Goal: Contribute content: Contribute content

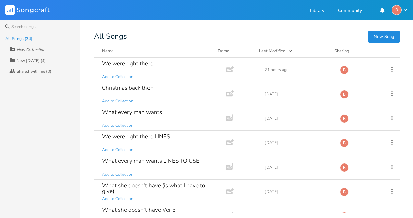
click at [380, 37] on button "New Song" at bounding box center [383, 37] width 31 height 12
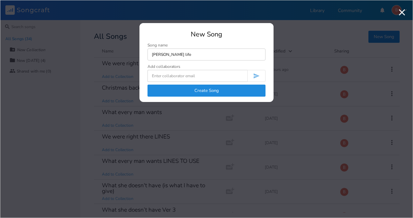
type input "[PERSON_NAME] life"
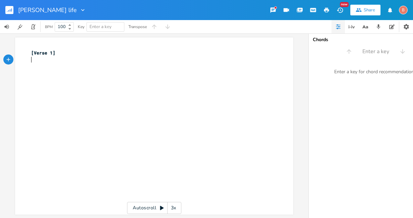
click at [32, 66] on div "xxxxxxxxxx [Verse 1] ​" at bounding box center [159, 132] width 259 height 169
type textarea "​"
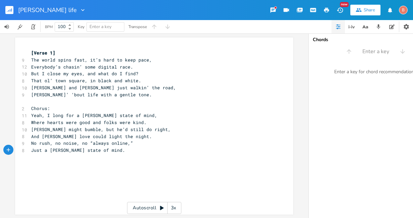
click at [30, 161] on div "xxxxxxxxxx [Verse 1] 9 The world spins fast, it’s hard to keep pace, 12 Everybo…" at bounding box center [159, 132] width 259 height 169
click at [31, 161] on div "xxxxxxxxxx [Verse 1] 9 The world spins fast, it’s hard to keep pace, 12 Everybo…" at bounding box center [159, 132] width 259 height 169
click at [33, 168] on div "xxxxxxxxxx [Verse 1] 9 The world spins fast, it’s hard to keep pace, 12 Everybo…" at bounding box center [159, 132] width 259 height 169
click at [32, 158] on div "xxxxxxxxxx [Verse 1] 9 The world spins fast, it’s hard to keep pace, 12 Everybo…" at bounding box center [159, 132] width 259 height 169
type textarea "​"
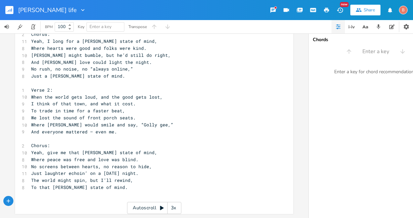
scroll to position [78, 0]
type textarea "​"
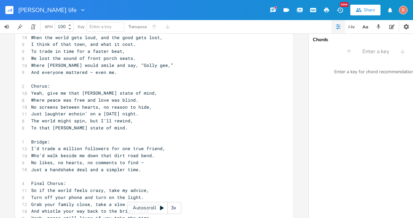
scroll to position [162, 0]
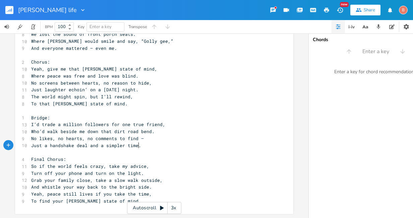
click at [137, 144] on pre "Just a handshake deal and a simpler time." at bounding box center [151, 145] width 242 height 7
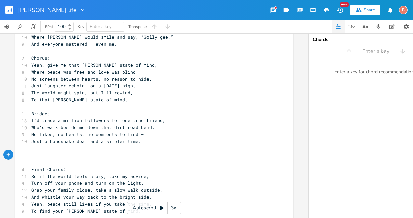
type textarea "​"
paste textarea
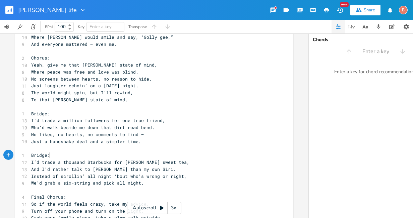
click at [48, 156] on pre "Bridge:" at bounding box center [151, 155] width 242 height 7
type textarea "2"
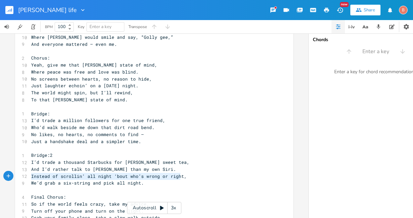
type textarea "Instead of scrollin’ all night ‘bout who’s wrong or right,"
drag, startPoint x: 28, startPoint y: 176, endPoint x: 181, endPoint y: 177, distance: 152.8
click at [181, 177] on pre "Instead of scrollin’ all night ‘bout who’s wrong or right," at bounding box center [151, 176] width 242 height 7
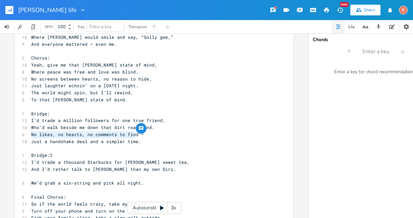
drag, startPoint x: 29, startPoint y: 134, endPoint x: 134, endPoint y: 137, distance: 104.6
click at [134, 137] on span "No likes, no hearts, no comments to find —" at bounding box center [87, 135] width 113 height 6
type textarea "​No likes, no hearts, no comments to find"
click at [30, 176] on pre "​" at bounding box center [151, 176] width 242 height 7
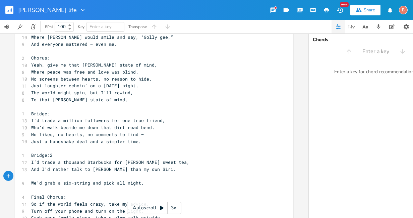
type textarea "​"
click at [111, 184] on span "We’d grab a six-string and pick all night." at bounding box center [87, 183] width 113 height 6
type textarea "play"
click at [62, 186] on span "We’d grab a six-string and play all night." at bounding box center [87, 183] width 113 height 6
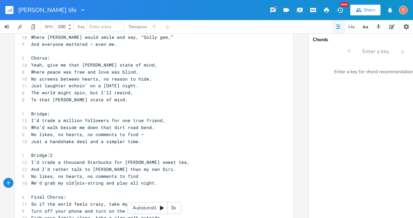
type textarea "my old"
click at [164, 164] on span "I’d trade a thousand Starbucks for [PERSON_NAME] sweet tea," at bounding box center [110, 162] width 158 height 6
click at [166, 163] on span "I’d trade a thousand Starbucks for [PERSON_NAME] sweet tea," at bounding box center [110, 162] width 158 height 6
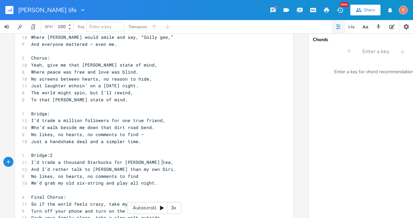
click at [160, 164] on pre "I’d trade a thousand Starbucks for [PERSON_NAME] tea," at bounding box center [151, 162] width 242 height 7
click at [153, 172] on pre "And I’d rather talk to [PERSON_NAME] than my own Siri." at bounding box center [151, 169] width 242 height 7
click at [151, 186] on span "We’d grab my old six-string and play all night." at bounding box center [94, 183] width 126 height 6
click at [138, 143] on pre "Just a handshake deal and a simpler time." at bounding box center [151, 141] width 242 height 7
click at [141, 136] on pre "No likes, no hearts, no comments to find —" at bounding box center [151, 134] width 242 height 7
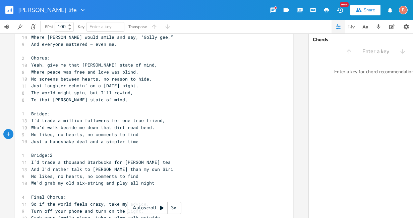
click at [151, 128] on pre "Who’d walk beside me down that dirt road bend." at bounding box center [151, 127] width 242 height 7
click at [162, 123] on pre "I’d trade a million followers for one true friend," at bounding box center [151, 120] width 242 height 7
click at [112, 99] on pre "To that [PERSON_NAME] state of mind." at bounding box center [151, 99] width 242 height 7
click at [129, 94] on pre "The world might spin, but I’ll rewind," at bounding box center [151, 92] width 242 height 7
click at [138, 86] on span "Just laughter echoin’ on a [DATE] night." at bounding box center [84, 86] width 107 height 6
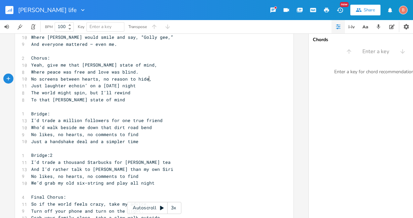
click at [146, 79] on span "No screens between hearts, no reason to hide," at bounding box center [91, 79] width 121 height 6
click at [134, 73] on pre "Where peace was free and love was blind." at bounding box center [151, 72] width 242 height 7
click at [139, 67] on pre "Yeah, give me that [PERSON_NAME] state of mind," at bounding box center [151, 65] width 242 height 7
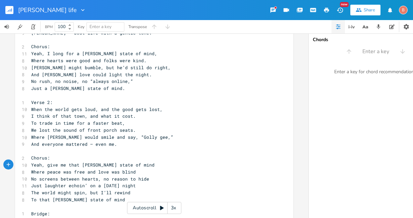
scroll to position [62, 0]
click at [112, 146] on span "And everyone mattered — even me." at bounding box center [74, 145] width 86 height 6
click at [148, 137] on pre "Where [PERSON_NAME] would smile and say, “Golly gee,”" at bounding box center [151, 137] width 242 height 7
click at [132, 131] on pre "We lost the sound of front porch seats." at bounding box center [151, 130] width 242 height 7
click at [122, 124] on pre "To trade in time for a faster beat," at bounding box center [151, 123] width 242 height 7
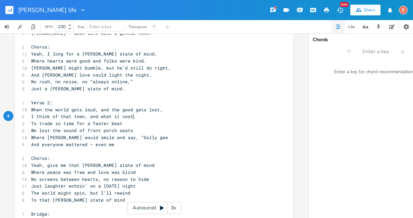
click at [131, 118] on pre "I think of that town, and what it cost." at bounding box center [151, 116] width 242 height 7
click at [157, 111] on pre "When the world gets loud, and the good gets lost," at bounding box center [151, 110] width 242 height 7
click at [108, 89] on pre "Just a [PERSON_NAME] state of mind." at bounding box center [151, 88] width 242 height 7
click at [128, 82] on span "No rush, no noise, no “always online,”" at bounding box center [82, 82] width 102 height 6
click at [138, 77] on span "And [PERSON_NAME] love could light the night." at bounding box center [91, 75] width 121 height 6
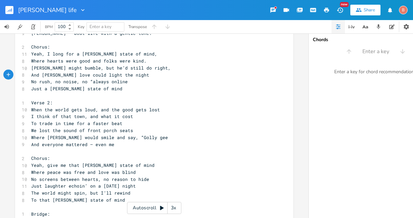
click at [149, 70] on pre "[PERSON_NAME] might bumble, but he’d still do right," at bounding box center [151, 68] width 242 height 7
click at [141, 61] on span "Where hearts were good and folks were kind." at bounding box center [88, 61] width 115 height 6
click at [140, 54] on pre "Yeah, I long for a [PERSON_NAME] state of mind," at bounding box center [151, 54] width 242 height 7
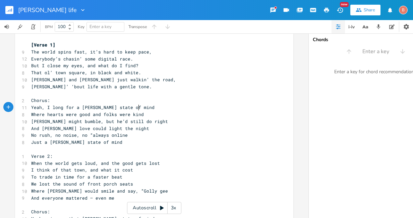
scroll to position [0, 0]
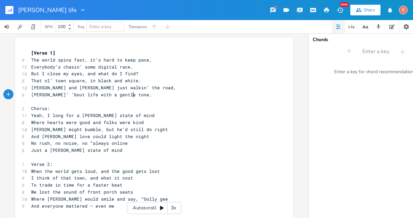
click at [132, 96] on pre "[PERSON_NAME]’ ‘bout life with a gentle tone." at bounding box center [151, 94] width 242 height 7
click at [125, 89] on pre "[PERSON_NAME] and [PERSON_NAME] just walkin’ the road," at bounding box center [151, 87] width 242 height 7
click at [136, 84] on pre "That ol’ town square, in black and white." at bounding box center [151, 80] width 242 height 7
click at [135, 74] on pre "But I close my eyes, and what do I find?" at bounding box center [151, 73] width 242 height 7
click at [129, 68] on pre "Everybody’s chasin’ some digital race." at bounding box center [151, 67] width 242 height 7
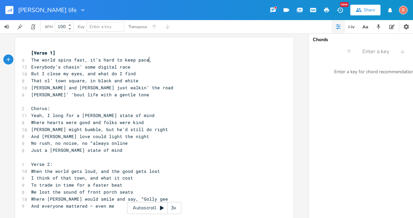
click at [148, 61] on pre "The world spins fast, it’s hard to keep pace," at bounding box center [151, 60] width 242 height 7
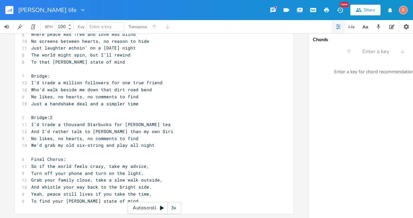
scroll to position [204, 0]
click at [144, 164] on span "So if the world feels crazy, take my advice," at bounding box center [90, 167] width 118 height 6
click at [139, 171] on pre "Turn off your phone and turn on the light." at bounding box center [151, 173] width 242 height 7
click at [158, 178] on pre "Grab your family close, take a slow walk outside," at bounding box center [151, 180] width 242 height 7
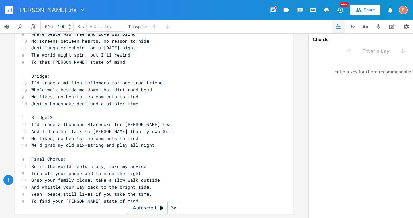
click at [147, 185] on pre "And whistle your way back to the bright side." at bounding box center [151, 187] width 242 height 7
click at [147, 193] on pre "Yeah, peace still lives if you take the time," at bounding box center [151, 194] width 242 height 7
click at [125, 200] on pre "To find your [PERSON_NAME] state of mind." at bounding box center [151, 201] width 242 height 7
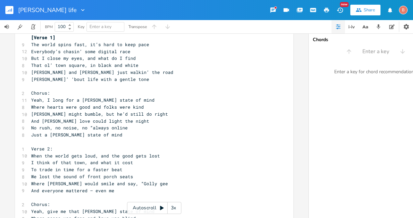
scroll to position [0, 0]
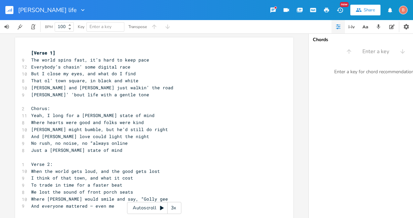
click at [92, 68] on span "Everybody’s chasin’ some digital race" at bounding box center [80, 67] width 99 height 6
type textarea "that"
click at [40, 75] on span "But I close my eyes, and what do I find" at bounding box center [83, 74] width 105 height 6
type textarea "if"
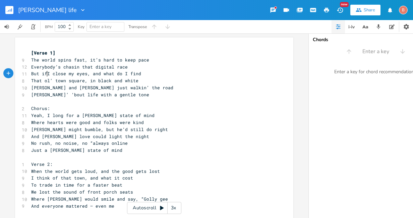
scroll to position [0, 3]
click at [89, 75] on span "But if I close my eyes, and what do I find" at bounding box center [87, 74] width 113 height 6
click at [100, 75] on span "But if I close my eyes and what do I find" at bounding box center [86, 74] width 110 height 6
type textarea ","
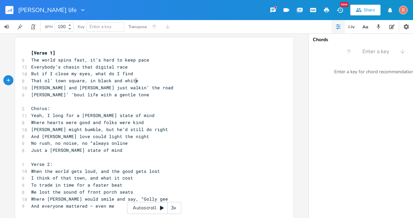
click at [134, 82] on pre "That ol’ town square, in black and white" at bounding box center [151, 80] width 242 height 7
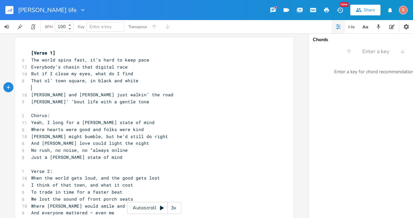
scroll to position [0, 1]
type textarea "[Pre-chorus]"
click at [135, 82] on pre "That ol’ town square, in black and white" at bounding box center [151, 80] width 242 height 7
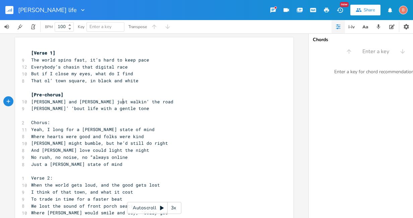
click at [122, 103] on pre "[PERSON_NAME] and [PERSON_NAME] just walkin’ the road" at bounding box center [151, 102] width 242 height 7
type textarea "along"
click at [50, 109] on span "[PERSON_NAME]’ ‘bout life with a gentle tone" at bounding box center [90, 109] width 118 height 6
type textarea "alkin"
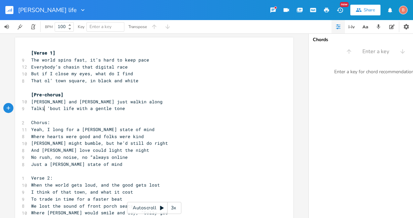
scroll to position [0, 9]
click at [51, 109] on span "Talkin ‘bout life with a gentle tone" at bounding box center [79, 109] width 96 height 6
click at [120, 109] on span "Talkin bout life with a gentle tone" at bounding box center [78, 109] width 94 height 6
type textarea "and whistlin a song"
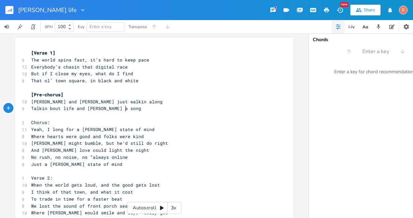
scroll to position [0, 40]
click at [137, 130] on pre "Yeah, I long for a [PERSON_NAME] state of mind" at bounding box center [151, 129] width 242 height 7
type textarea "life"
click at [112, 138] on span "Where hearts were good and folks were kind" at bounding box center [87, 137] width 113 height 6
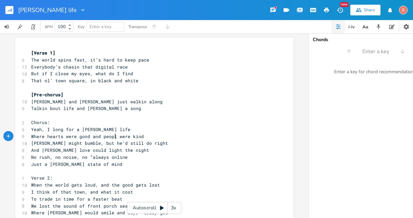
type textarea "people"
click at [86, 81] on span "That ol’ town square, in black and white" at bounding box center [84, 81] width 107 height 6
click at [79, 143] on span "[PERSON_NAME] might bumble, but he’d still do right" at bounding box center [99, 143] width 137 height 6
type textarea "and Gomer"
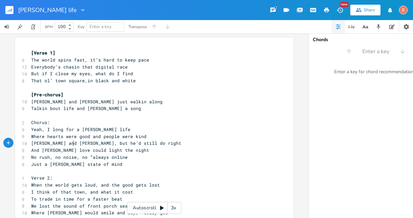
scroll to position [0, 21]
click at [137, 146] on pre "[PERSON_NAME] and [PERSON_NAME], but he’d still do right" at bounding box center [151, 143] width 242 height 7
type textarea "would be my best friends"
click at [137, 152] on pre "And [PERSON_NAME] love could light the night" at bounding box center [151, 150] width 242 height 7
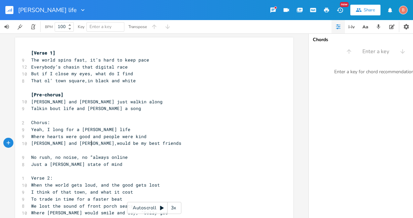
click at [88, 144] on span "[PERSON_NAME] and [PERSON_NAME],would be my best friends" at bounding box center [106, 143] width 150 height 6
type textarea "could"
click at [31, 150] on pre "​" at bounding box center [151, 150] width 242 height 7
click at [138, 145] on pre "[PERSON_NAME] and [PERSON_NAME],could be my best friends" at bounding box center [151, 143] width 242 height 7
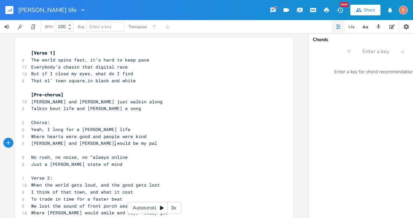
type textarea "would be my pals"
click at [30, 150] on pre "​" at bounding box center [151, 150] width 242 height 7
click at [115, 144] on span "[PERSON_NAME] and [PERSON_NAME],would be my pals" at bounding box center [95, 143] width 129 height 6
click at [70, 144] on span "[PERSON_NAME] and [PERSON_NAME],would be my pal" at bounding box center [94, 143] width 126 height 6
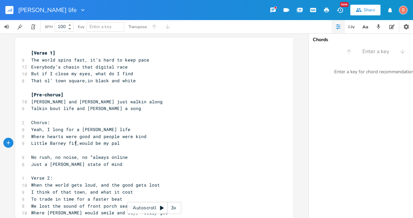
type textarea "Little [PERSON_NAME]"
type textarea "Fife"
click at [30, 150] on pre "​" at bounding box center [151, 150] width 242 height 7
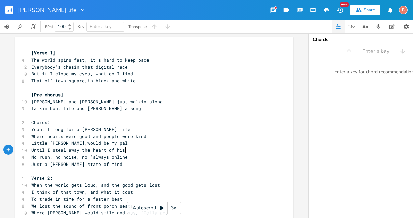
scroll to position [0, 72]
type textarea "Until I steal away the heart of his [PERSON_NAME] gal"
click at [106, 164] on pre "Just a [PERSON_NAME] state of mind" at bounding box center [151, 164] width 242 height 7
type textarea "kind of life"
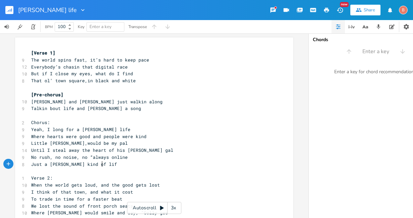
scroll to position [0, 21]
click at [89, 158] on span "No rush, no noise, no “always online" at bounding box center [79, 157] width 96 height 6
click at [48, 166] on span "Just a [PERSON_NAME] kind of life" at bounding box center [75, 164] width 88 height 6
type textarea "peaceful litt"
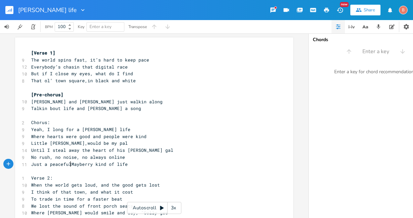
scroll to position [0, 1]
click at [130, 166] on pre "Just a peaceful [PERSON_NAME] kind of life" at bounding box center [151, 164] width 242 height 7
type textarea "life"
click at [71, 165] on span "Just a peaceful [PERSON_NAME] life" at bounding box center [76, 164] width 91 height 6
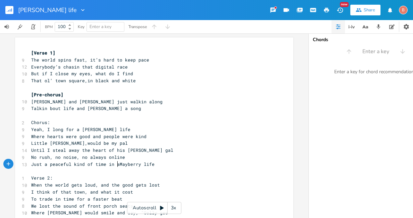
scroll to position [0, 33]
type textarea "kind of time in a"
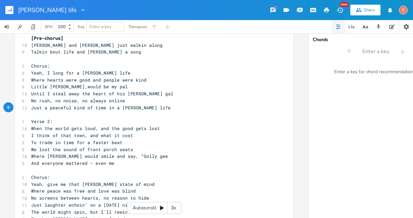
scroll to position [67, 0]
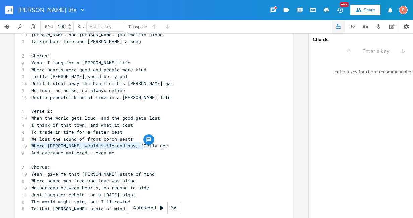
drag, startPoint x: 29, startPoint y: 147, endPoint x: 142, endPoint y: 148, distance: 112.6
click at [142, 148] on pre "Where [PERSON_NAME] would smile and say, “Golly gee" at bounding box center [151, 146] width 242 height 7
type textarea "​Where [PERSON_NAME] would smile and say, “Golly gee"
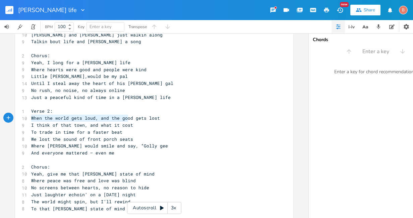
type textarea "When the world gets loud, and the good gets lost I think of that town, and what…"
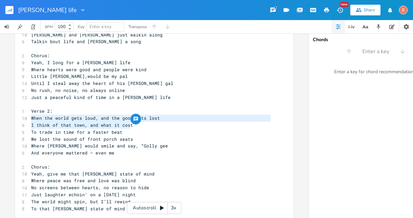
drag, startPoint x: 29, startPoint y: 120, endPoint x: 163, endPoint y: 124, distance: 134.4
click at [163, 124] on div "[Verse 1] 9 The world spins fast, it’s hard to keep pace 12 Everybody’s chasin …" at bounding box center [151, 167] width 242 height 369
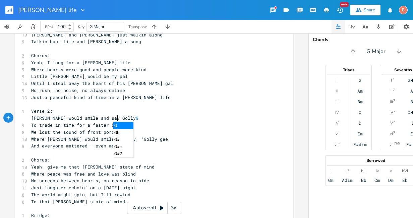
type textarea "[PERSON_NAME] would smile and say Golly Gee"
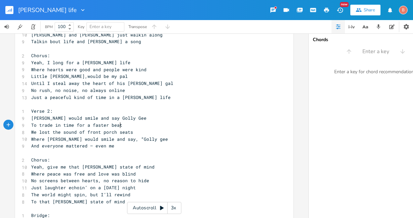
click at [119, 129] on pre "To trade in time for a faster beat" at bounding box center [151, 125] width 242 height 7
type textarea "Goobermakes"
type textarea "makes us laugh with [PERSON_NAME]"
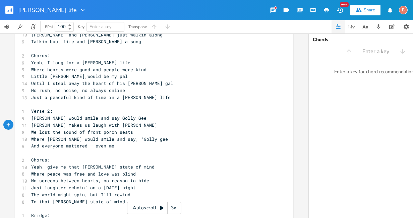
scroll to position [0, 72]
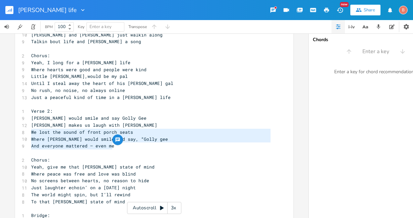
type textarea "We lost the sound of front porch seats Where [PERSON_NAME] would smile and say,…"
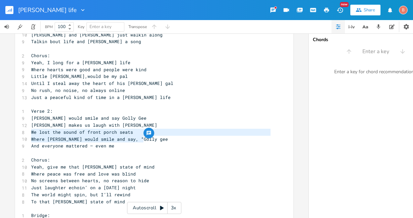
drag, startPoint x: 29, startPoint y: 133, endPoint x: 148, endPoint y: 139, distance: 118.4
click at [148, 139] on div "[Verse 1] 9 The world spins fast, it’s hard to keep pace 12 Everybody’s chasin …" at bounding box center [151, 164] width 242 height 362
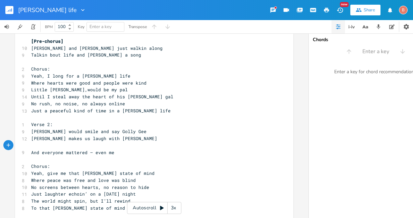
scroll to position [67, 0]
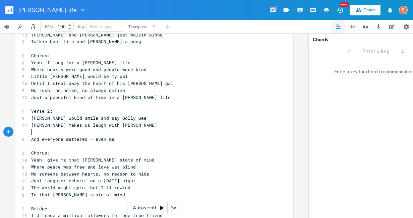
click at [136, 127] on pre "[PERSON_NAME] makes us laugh with [PERSON_NAME]" at bounding box center [151, 125] width 242 height 7
click at [30, 132] on pre "​" at bounding box center [151, 132] width 242 height 7
click at [115, 99] on span "Just a peaceful kind of time in a [PERSON_NAME] life" at bounding box center [100, 97] width 139 height 6
type textarea "my"
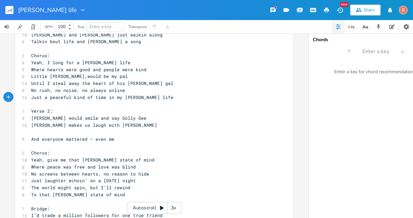
click at [30, 132] on pre "​" at bounding box center [151, 132] width 242 height 7
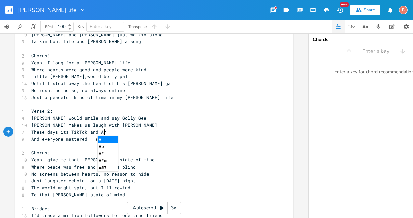
scroll to position [0, 62]
type textarea "These days its TikTok and Amazon Prime"
click at [114, 142] on pre "And everyone mattered — even me" at bounding box center [151, 139] width 242 height 7
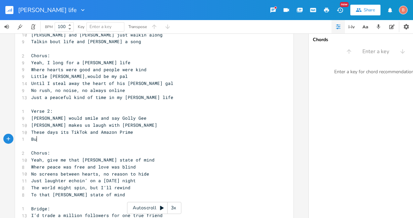
type textarea "But"
type textarea "And the lessons learned then, you didnt learn em online"
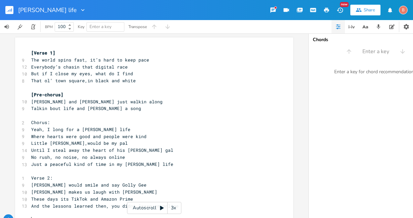
scroll to position [34, 0]
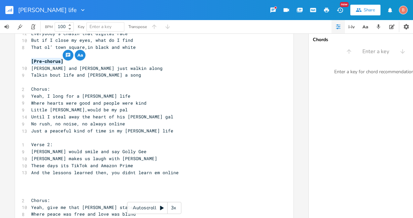
drag, startPoint x: 28, startPoint y: 61, endPoint x: 64, endPoint y: 62, distance: 36.2
click at [64, 62] on pre "[Pre-chorus]" at bounding box center [151, 61] width 242 height 7
type textarea "​[Pre-chorus]"
click at [30, 180] on pre "​" at bounding box center [151, 179] width 242 height 7
type textarea "​"
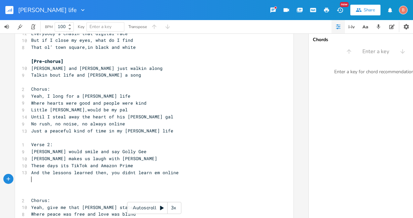
paste textarea
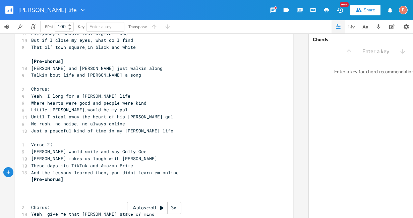
click at [173, 174] on pre "And the lessons learned then, you didnt learn em online" at bounding box center [151, 173] width 242 height 7
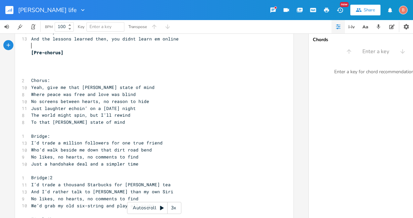
scroll to position [201, 0]
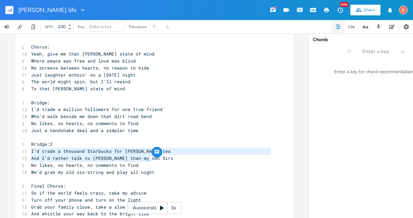
drag, startPoint x: 28, startPoint y: 153, endPoint x: 155, endPoint y: 159, distance: 126.8
click at [155, 159] on div "[Verse 1] 9 The world spins fast, it’s hard to keep pace 12 Everybody’s chasin …" at bounding box center [151, 40] width 242 height 383
type textarea "​I’d trade a thousand Starbucks for [PERSON_NAME] tea And I’d rather talk to Go…"
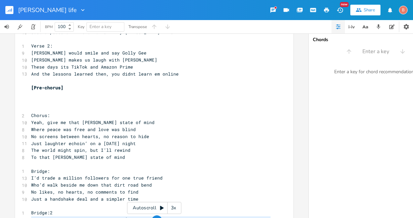
scroll to position [101, 0]
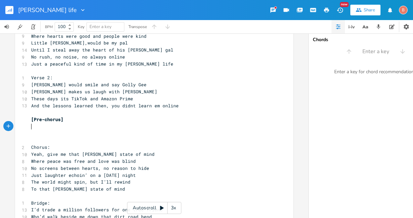
click at [30, 129] on pre "​" at bounding box center [151, 126] width 242 height 7
type textarea "​"
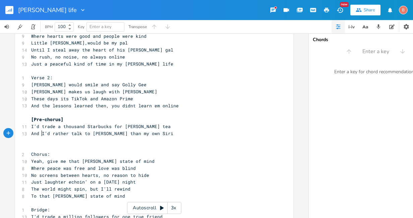
click at [40, 133] on span "And I’d rather talk to [PERSON_NAME] than my own Siri" at bounding box center [102, 134] width 142 height 6
click at [94, 135] on span "I’d rather talk to Goober than my own Siri" at bounding box center [87, 134] width 113 height 6
type textarea "[PERSON_NAME]"
click at [130, 136] on pre "I’d rather talk to [PERSON_NAME] than my own Siri" at bounding box center [151, 133] width 242 height 7
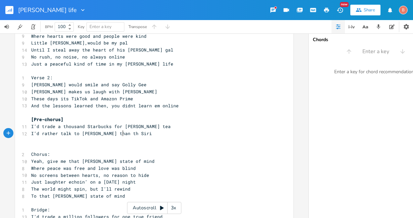
scroll to position [0, 5]
type textarea "that dumb"
click at [30, 143] on pre "​" at bounding box center [151, 140] width 242 height 7
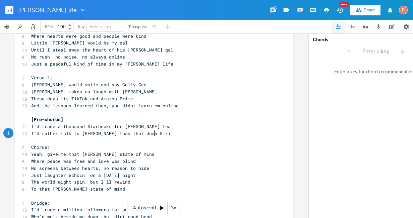
click at [31, 146] on span "Chorus:" at bounding box center [40, 147] width 19 height 6
type textarea "["
click at [48, 149] on span "[Chorus:" at bounding box center [41, 147] width 21 height 6
type textarea "]"
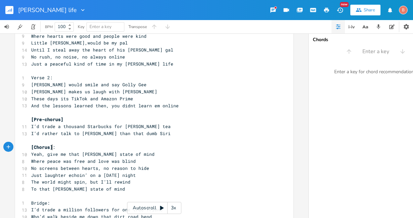
click at [56, 150] on pre "[Chorus] :" at bounding box center [151, 147] width 242 height 7
click at [31, 78] on span "Verse 2:" at bounding box center [41, 78] width 21 height 6
type textarea "["
click at [50, 77] on span "[Verse 2:" at bounding box center [43, 78] width 24 height 6
type textarea "]"
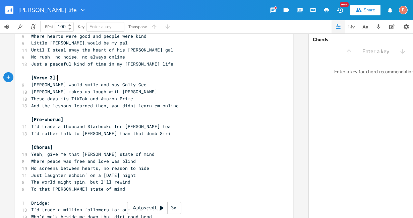
click at [56, 78] on pre "[Verse 2] :" at bounding box center [151, 77] width 242 height 7
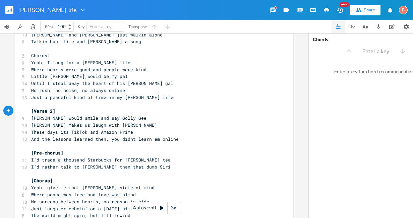
scroll to position [0, 0]
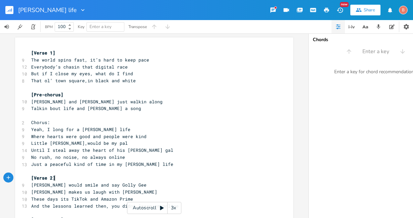
click at [50, 126] on pre "Chorus:" at bounding box center [151, 122] width 242 height 7
click at [31, 123] on span "Chorus" at bounding box center [39, 123] width 16 height 6
type textarea "["
click at [48, 124] on pre "[Chorus" at bounding box center [151, 122] width 242 height 7
type textarea "]"
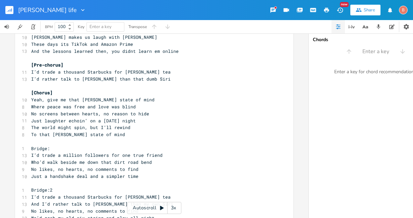
scroll to position [168, 0]
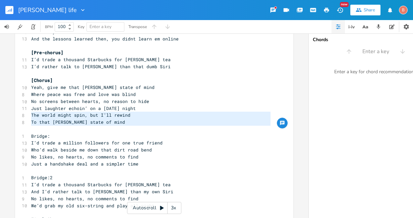
drag, startPoint x: 29, startPoint y: 117, endPoint x: 111, endPoint y: 127, distance: 82.7
click at [111, 127] on div "[Verse 1] 9 The world spins fast, it’s hard to keep pace 12 Everybody’s chasin …" at bounding box center [151, 73] width 242 height 383
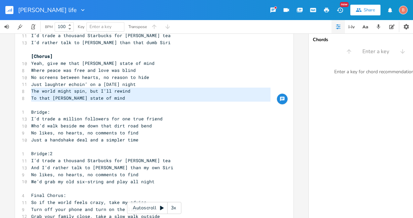
scroll to position [232, 0]
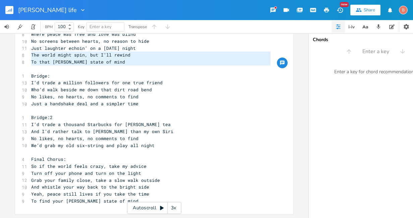
type textarea "The world might spin, but I’ll rewind To that [PERSON_NAME] state of mind"
click at [121, 198] on pre "To find your [PERSON_NAME] state of mind" at bounding box center [151, 201] width 242 height 7
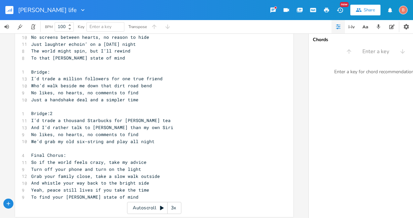
type textarea "​"
paste textarea
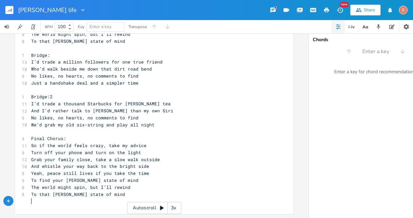
click at [121, 182] on pre "To find your [PERSON_NAME] state of mind" at bounding box center [151, 180] width 242 height 7
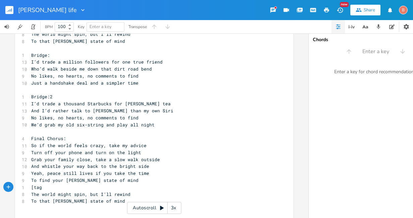
type textarea "[tag]"
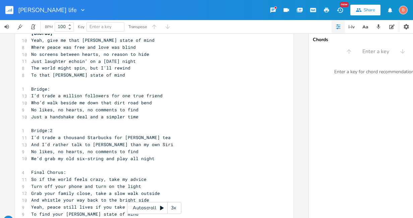
scroll to position [182, 0]
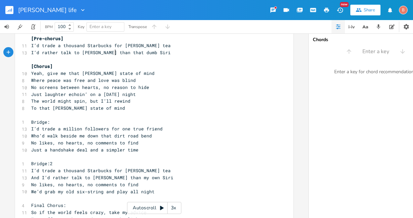
click at [112, 52] on span "I’d rather talk to [PERSON_NAME] than that dumb Siri" at bounding box center [100, 53] width 139 height 6
type textarea "over"
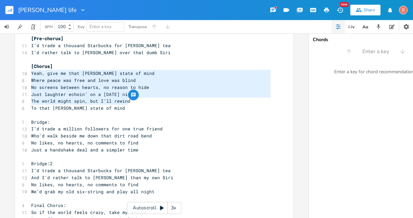
type textarea "Yeah, give me that [PERSON_NAME] state of mind Where peace was free and love wa…"
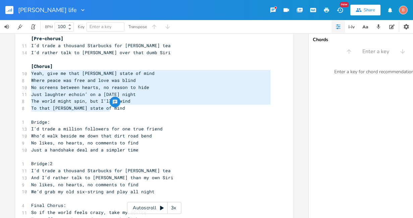
drag, startPoint x: 29, startPoint y: 74, endPoint x: 132, endPoint y: 111, distance: 108.6
click at [132, 111] on div "[Verse 1] 9 The world spins fast, it’s hard to keep pace 12 Everybody’s chasin …" at bounding box center [151, 73] width 242 height 411
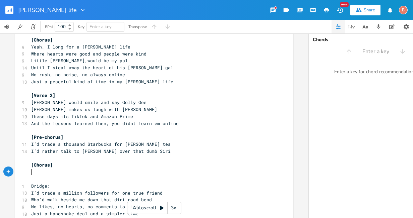
scroll to position [81, 0]
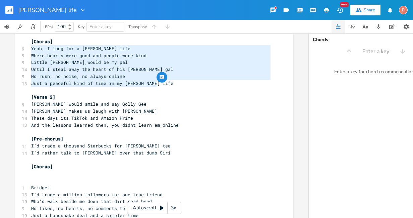
drag, startPoint x: 28, startPoint y: 49, endPoint x: 156, endPoint y: 86, distance: 132.9
click at [156, 86] on div "[Verse 1] 9 The world spins fast, it’s hard to keep pace 12 Everybody’s chasin …" at bounding box center [151, 157] width 242 height 376
type textarea "​Yeah, I long for a [PERSON_NAME] life Where hearts were good and people were k…"
click at [30, 173] on pre "​" at bounding box center [151, 174] width 242 height 7
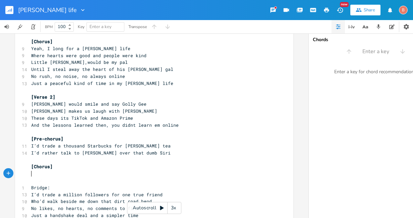
type textarea "​"
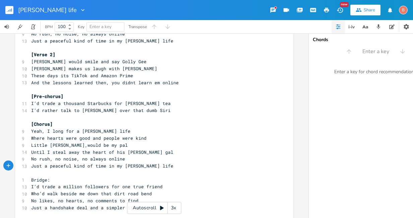
scroll to position [182, 0]
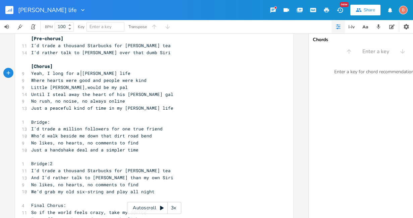
click at [78, 73] on span "Yeah, I long for a [PERSON_NAME] life" at bounding box center [80, 73] width 99 height 6
type textarea "Peaceful"
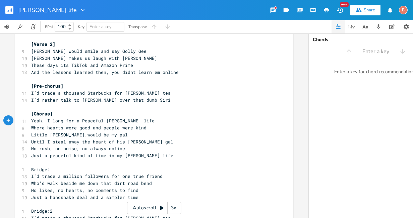
scroll to position [168, 0]
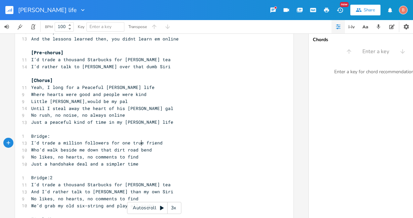
click at [139, 142] on span "I’d trade a million followers for one true friend" at bounding box center [96, 143] width 131 height 6
type textarea "[PERSON_NAME]"
click at [147, 151] on pre "Who’d walk beside me down that dirt road bend" at bounding box center [151, 150] width 242 height 7
click at [126, 145] on span "I’d trade a million followers for one [PERSON_NAME] friend" at bounding box center [108, 143] width 155 height 6
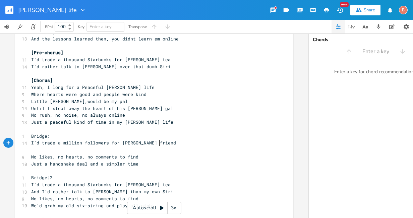
click at [157, 146] on pre "I’d trade a million followers for [PERSON_NAME] friend" at bounding box center [151, 143] width 242 height 7
type textarea "s"
click at [117, 143] on span "I’d trade a million followers for [PERSON_NAME] friend" at bounding box center [103, 143] width 145 height 6
type textarea "a"
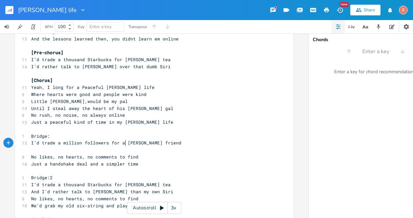
scroll to position [0, 3]
click at [31, 149] on pre "​" at bounding box center [151, 150] width 242 height 7
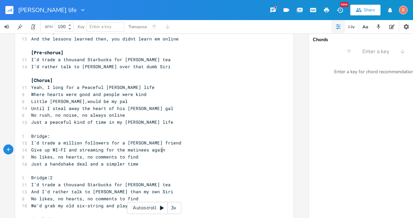
scroll to position [0, 103]
type textarea "Give up WI-FI and streaming for the matinees again"
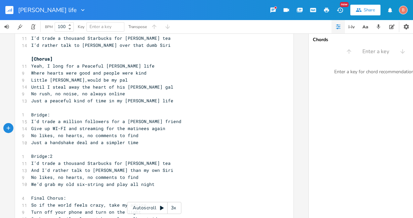
scroll to position [201, 0]
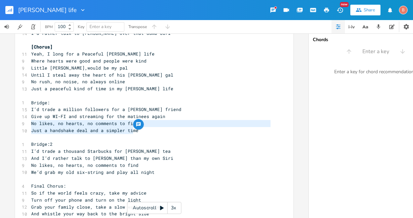
type textarea "No likes, no hearts, no comments to find Just a handshake deal and a simpler ti…"
drag, startPoint x: 28, startPoint y: 126, endPoint x: 135, endPoint y: 134, distance: 106.8
click at [135, 134] on div "[Verse 1] 9 The world spins fast, it’s hard to keep pace 12 Everybody’s chasin …" at bounding box center [151, 54] width 242 height 411
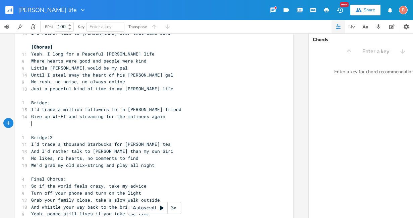
click at [31, 123] on pre "​" at bounding box center [151, 123] width 242 height 7
type textarea "​"
paste textarea
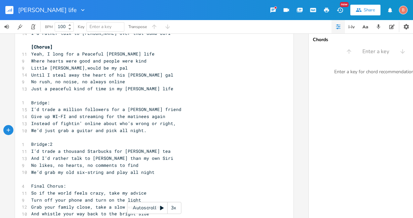
click at [142, 131] on pre "We’d just grab a guitar and pick all night." at bounding box center [151, 130] width 242 height 7
click at [172, 123] on pre "Instead of fightin’ online about who’s wrong or right," at bounding box center [151, 123] width 242 height 7
click at [74, 131] on span "We’d just grab a guitar and pick all night" at bounding box center [87, 131] width 113 height 6
type textarea "my ole"
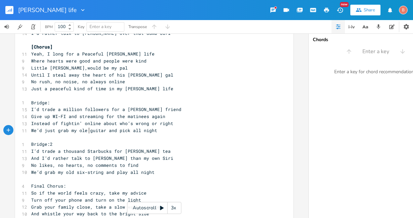
scroll to position [0, 14]
click at [124, 133] on span "We’d just grab my ole guitar and pick all night" at bounding box center [94, 131] width 126 height 6
click at [127, 131] on span "We’d just grab my ole guitar and pick all night" at bounding box center [94, 131] width 126 height 6
type textarea "lay"
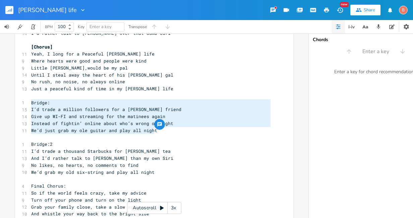
drag, startPoint x: 28, startPoint y: 104, endPoint x: 154, endPoint y: 134, distance: 130.1
click at [154, 134] on div "[Verse 1] 9 The world spins fast, it’s hard to keep pace 12 Everybody’s chasin …" at bounding box center [151, 54] width 242 height 411
type textarea "Bridge: I’d trade a million followers for a [PERSON_NAME] friend Give up WI-FI …"
click at [8, 9] on rect "button" at bounding box center [9, 10] width 8 height 8
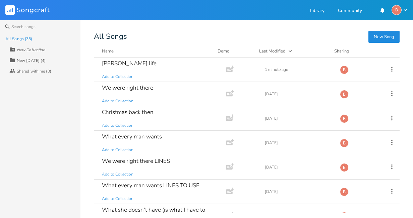
click at [382, 41] on button "New Song" at bounding box center [383, 37] width 31 height 12
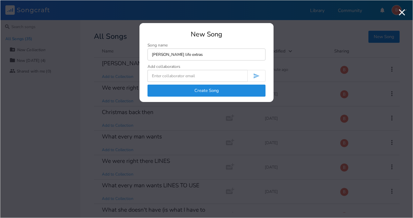
type input "[PERSON_NAME] life extras"
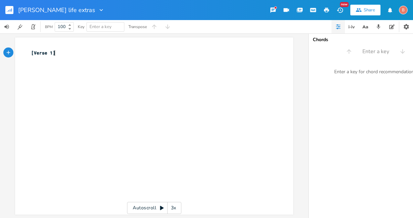
type textarea "​"
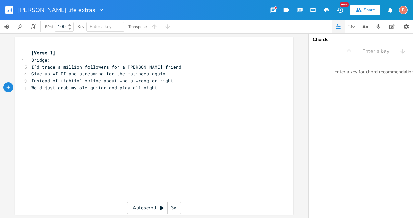
drag, startPoint x: 11, startPoint y: 7, endPoint x: 6, endPoint y: 11, distance: 6.0
click at [11, 7] on rect "button" at bounding box center [9, 10] width 8 height 8
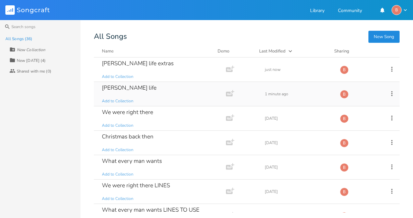
click at [130, 87] on div "[PERSON_NAME] life" at bounding box center [129, 88] width 55 height 6
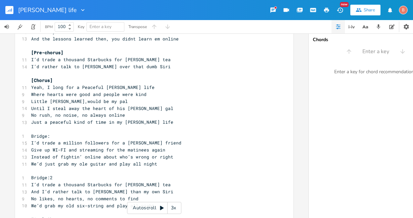
scroll to position [235, 0]
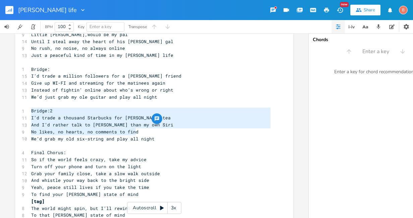
type textarea "Bridge:2 I’d trade a thousand Starbucks for [PERSON_NAME] tea And I’d rather ta…"
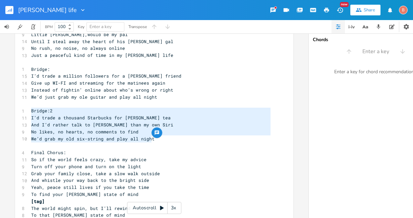
drag, startPoint x: 29, startPoint y: 112, endPoint x: 166, endPoint y: 139, distance: 139.7
click at [166, 139] on div "[Verse 1] 9 The world spins fast, it’s hard to keep pace 12 Everybody’s chasin …" at bounding box center [151, 20] width 242 height 411
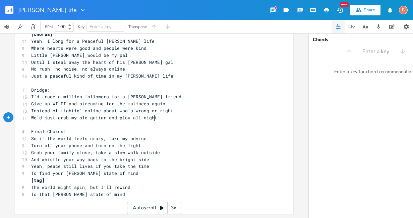
scroll to position [151, 0]
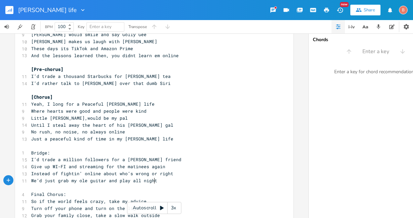
click at [48, 153] on pre "Bridge:" at bounding box center [151, 153] width 242 height 7
click at [31, 152] on span "Bridge" at bounding box center [39, 153] width 16 height 6
type textarea "["
click at [47, 152] on span "[Bridge" at bounding box center [40, 153] width 19 height 6
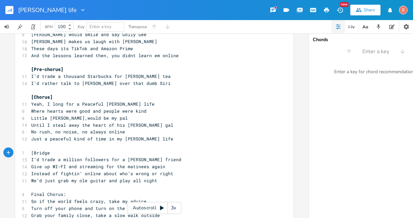
type textarea "]"
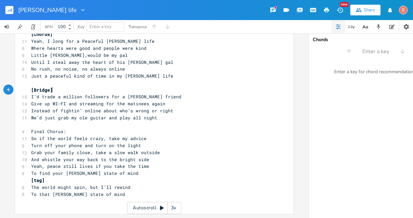
scroll to position [218, 0]
click at [64, 129] on pre "Final Chorus:" at bounding box center [151, 131] width 242 height 7
click at [30, 128] on pre "Final Chorus" at bounding box center [151, 131] width 242 height 7
type textarea "["
click at [63, 128] on pre "[Final Chorus" at bounding box center [151, 131] width 242 height 7
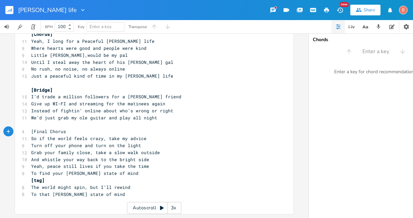
type textarea "]"
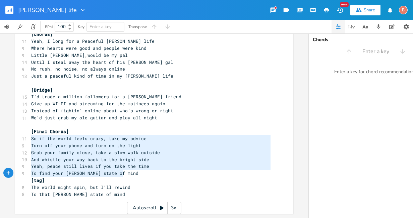
type textarea "So if the world feels crazy, take my advice Turn off your phone and turn on the…"
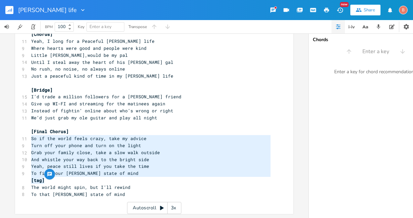
drag, startPoint x: 29, startPoint y: 136, endPoint x: 132, endPoint y: 175, distance: 110.0
click at [132, 175] on div "[Verse 1] 9 The world spins fast, it’s hard to keep pace 12 Everybody’s chasin …" at bounding box center [151, 20] width 242 height 369
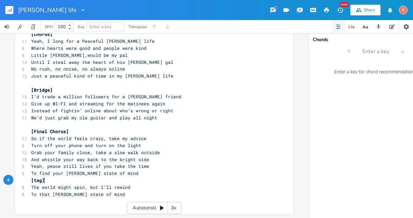
click at [126, 177] on pre "[tag]" at bounding box center [151, 180] width 242 height 7
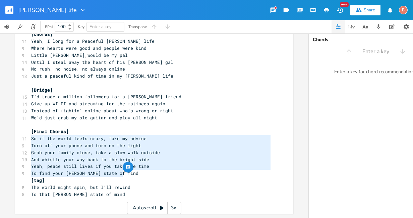
drag, startPoint x: 29, startPoint y: 136, endPoint x: 134, endPoint y: 171, distance: 110.5
click at [134, 171] on div "[Verse 1] 9 The world spins fast, it’s hard to keep pace 12 Everybody’s chasin …" at bounding box center [151, 20] width 242 height 369
type textarea "​So if the world feels crazy, take my advice Turn off your phone and turn on th…"
click at [8, 10] on rect "button" at bounding box center [9, 10] width 8 height 8
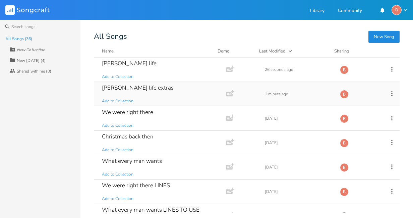
click at [130, 88] on div "[PERSON_NAME] life extras" at bounding box center [138, 88] width 72 height 6
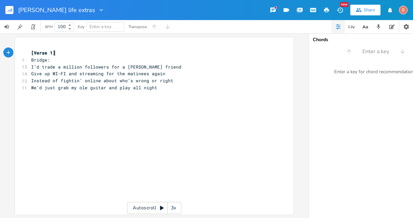
click at [30, 110] on div "xxxxxxxxxx [Verse 1] 1 Bridge: 15 I’d trade a million followers for a [PERSON_N…" at bounding box center [159, 132] width 259 height 169
type textarea "​"
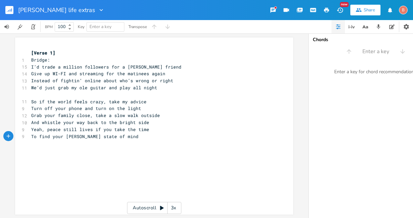
click at [8, 11] on rect "button" at bounding box center [9, 10] width 8 height 8
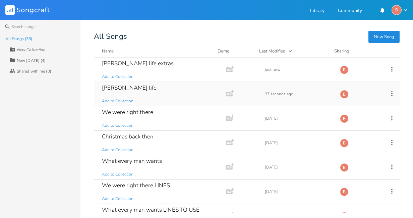
click at [126, 88] on div "[PERSON_NAME] life" at bounding box center [129, 88] width 55 height 6
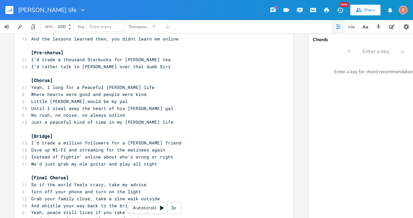
scroll to position [218, 0]
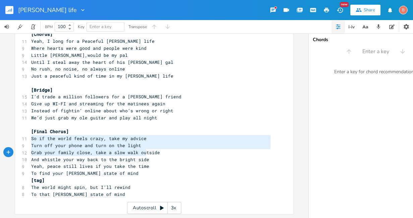
type textarea "So if the world feels crazy, take my advice Turn off your phone and turn on the…"
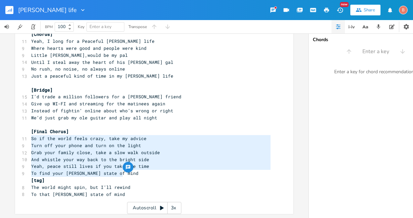
drag, startPoint x: 29, startPoint y: 136, endPoint x: 152, endPoint y: 172, distance: 128.4
click at [152, 172] on div "[Verse 1] 9 The world spins fast, it’s hard to keep pace 12 Everybody’s chasin …" at bounding box center [151, 20] width 242 height 369
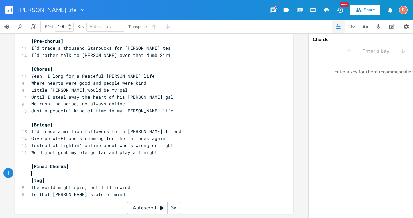
scroll to position [183, 0]
type textarea "Y"
click at [31, 74] on span "Yeah, I long for a Peaceful [PERSON_NAME] life" at bounding box center [92, 76] width 123 height 6
click at [30, 73] on pre "Yeah, I long for a Peaceful [PERSON_NAME] life" at bounding box center [151, 76] width 242 height 7
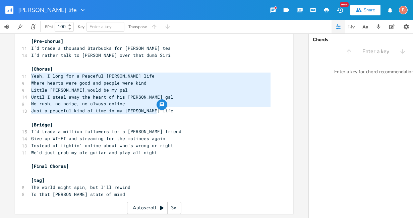
drag, startPoint x: 29, startPoint y: 72, endPoint x: 159, endPoint y: 108, distance: 135.0
click at [159, 108] on div "[Verse 1] 9 The world spins fast, it’s hard to keep pace 12 Everybody’s chasin …" at bounding box center [151, 38] width 242 height 334
type textarea "​Yeah, I long for a Peaceful [PERSON_NAME] life Where hearts were good and peop…"
click at [31, 170] on pre "​" at bounding box center [151, 173] width 242 height 7
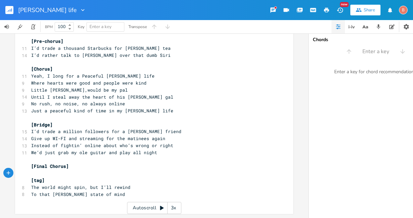
type textarea "​"
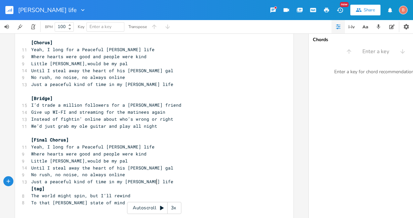
scroll to position [218, 0]
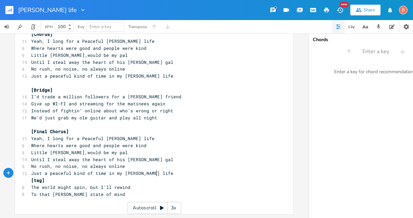
click at [107, 185] on span "The world might spin, but I’ll rewind" at bounding box center [80, 188] width 99 height 6
type textarea "'m hittin"
click at [49, 192] on span "To that [PERSON_NAME] state of mind" at bounding box center [78, 195] width 94 height 6
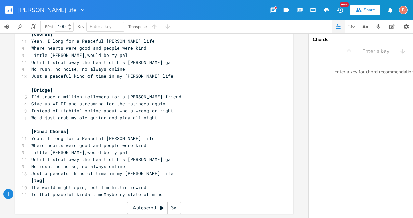
scroll to position [0, 40]
type textarea "peaceful kinda time called"
click at [180, 191] on pre "To that peaceful kinda time called [PERSON_NAME] state of mind" at bounding box center [151, 194] width 242 height 7
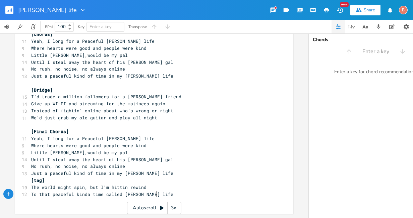
type textarea "life"
click at [30, 200] on pre "​" at bounding box center [151, 201] width 242 height 7
type textarea "​"
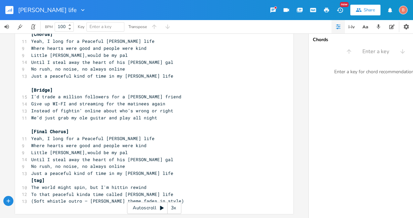
click at [31, 199] on span "(Soft whistle outro – [PERSON_NAME] theme fades in style)" at bounding box center [107, 201] width 153 height 6
type textarea "["
click at [179, 198] on pre "[Soft whistle outro – [PERSON_NAME] theme fades in style)" at bounding box center [151, 201] width 242 height 7
type textarea "]"
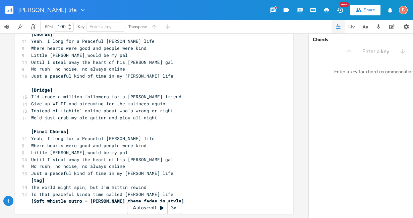
click at [160, 198] on span "[Soft whistle outro – [PERSON_NAME] theme fades in style]" at bounding box center [107, 201] width 153 height 6
type textarea "out"
click at [178, 198] on span "[Soft whistle outro – [PERSON_NAME] theme fades out style]" at bounding box center [108, 201] width 155 height 6
click at [136, 198] on span "[Soft whistle outro – [PERSON_NAME] theme fades out]" at bounding box center [100, 201] width 139 height 6
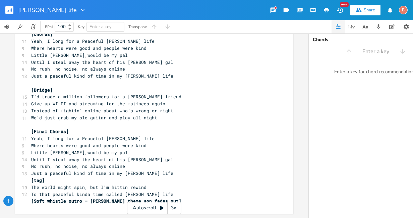
type textarea "song"
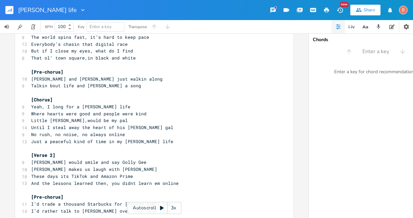
scroll to position [0, 0]
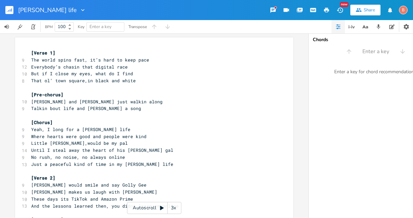
click at [48, 74] on span "But if I close my eyes, what do I find" at bounding box center [82, 74] width 102 height 6
click at [45, 75] on span "But I close my eyes, what do I find" at bounding box center [78, 74] width 94 height 6
type textarea "can"
click at [61, 109] on span "Talkin bout life and [PERSON_NAME] a song" at bounding box center [86, 109] width 110 height 6
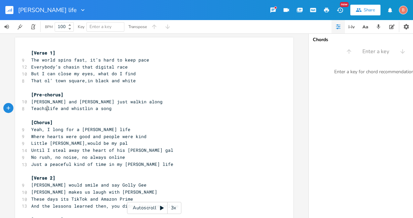
scroll to position [0, 12]
type textarea "eachin"
click at [61, 109] on span "Teachin life and whistlin a song" at bounding box center [74, 109] width 86 height 6
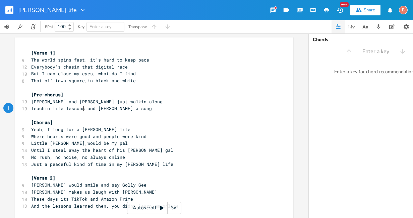
type textarea "lessons,"
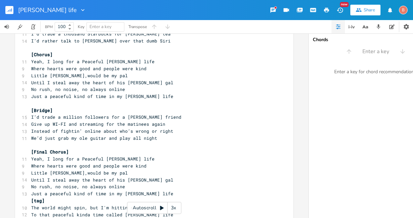
scroll to position [201, 0]
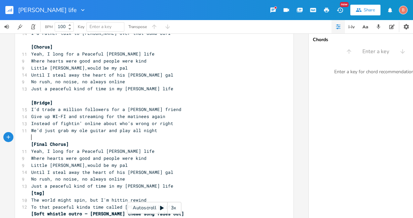
click at [153, 134] on pre "​" at bounding box center [151, 137] width 242 height 7
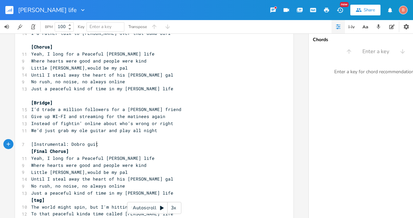
scroll to position [0, 54]
type textarea "[Instrumental: Dobro guitar]"
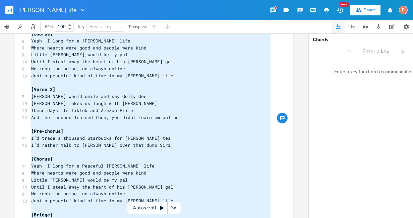
scroll to position [221, 0]
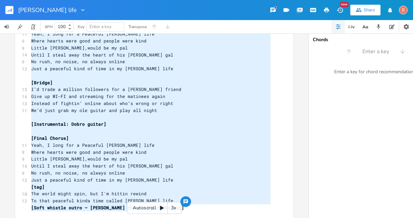
drag, startPoint x: 28, startPoint y: 53, endPoint x: 208, endPoint y: 216, distance: 242.6
click at [208, 216] on div "x [Verse 1] 9 The world spins fast, it’s hard to keep pace 12 Everybody’s chasi…" at bounding box center [206, 126] width 413 height 185
type textarea "[Lorem 7] Ips dolor sitam cons, ad’e sedd ei temp inci Utlaboree’d magnaa enim …"
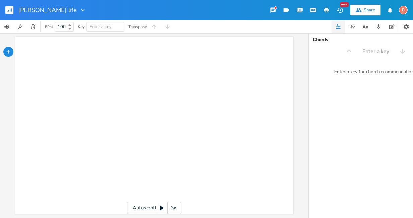
scroll to position [0, 0]
click at [34, 54] on pre "​" at bounding box center [151, 53] width 242 height 7
type textarea "​"
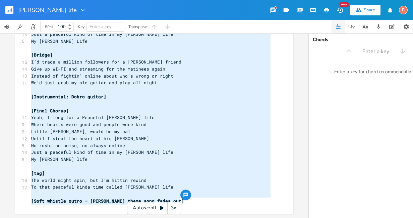
drag, startPoint x: 28, startPoint y: 53, endPoint x: 159, endPoint y: 203, distance: 200.2
click at [173, 217] on div "x [Verse 1] The world spins fast, it’s hard to keep pace Everybody’s chasin tha…" at bounding box center [206, 126] width 413 height 185
type textarea "[Lorem 0] Ips dolor sitam cons, ad’e sedd ei temp inci Utlaboree’d magnaa enim …"
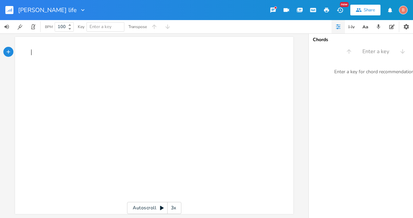
scroll to position [5, 0]
type textarea "​"
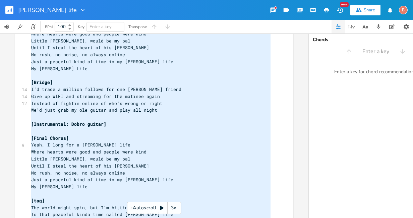
scroll to position [263, 0]
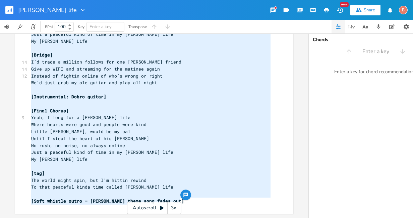
drag, startPoint x: 28, startPoint y: 53, endPoint x: 191, endPoint y: 209, distance: 225.4
click at [191, 209] on div "x [Verse 1] The world spins fast, it’s hard to keep pace Everybody’s chasin tha…" at bounding box center [159, 1] width 259 height 431
type textarea "[Lorem 2] Ips dolor sitam cons, ad’e sedd ei temp inci Utlaboree’d magnaa enim …"
click at [239, 141] on pre "Until I steal the heart of his [PERSON_NAME]" at bounding box center [151, 138] width 242 height 7
